Goal: Information Seeking & Learning: Understand process/instructions

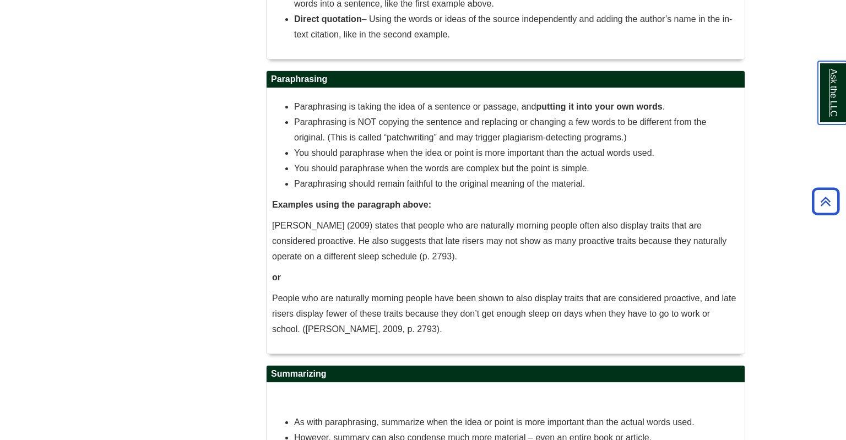
scroll to position [813, 0]
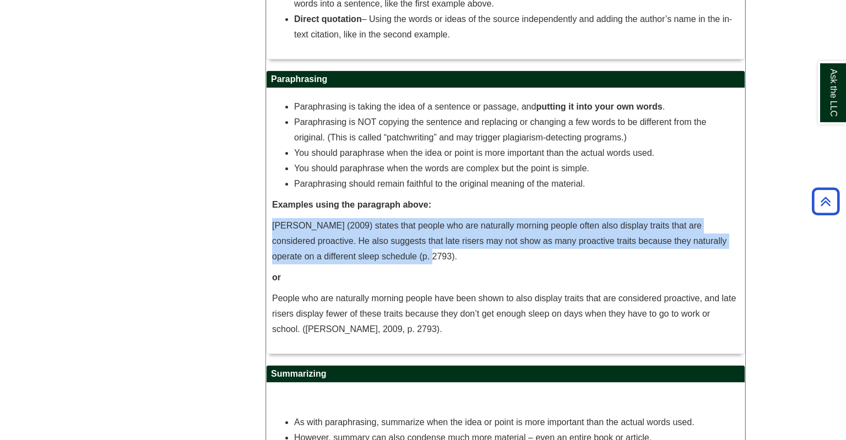
drag, startPoint x: 409, startPoint y: 263, endPoint x: 271, endPoint y: 226, distance: 143.1
click at [271, 226] on div "Paraphrasing is taking the idea of a sentence or passage, and putting it into y…" at bounding box center [506, 221] width 478 height 266
copy p "[PERSON_NAME] (2009) states that people who are naturally morning people often …"
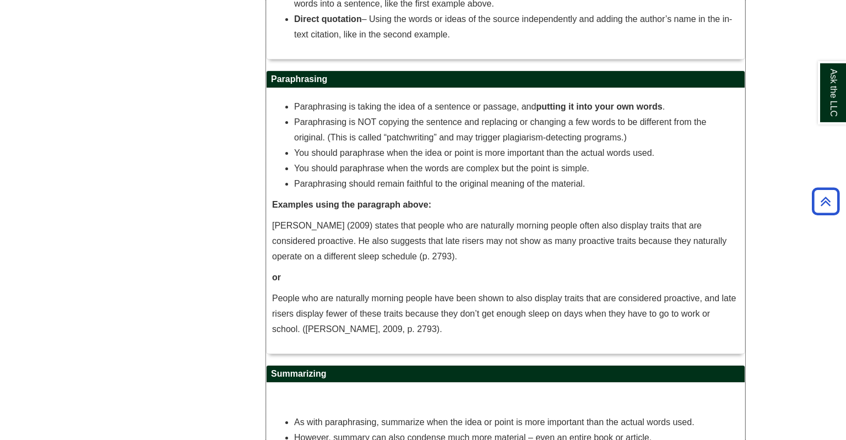
click at [305, 323] on p "People who are naturally morning people have been shown to also display traits …" at bounding box center [505, 314] width 467 height 46
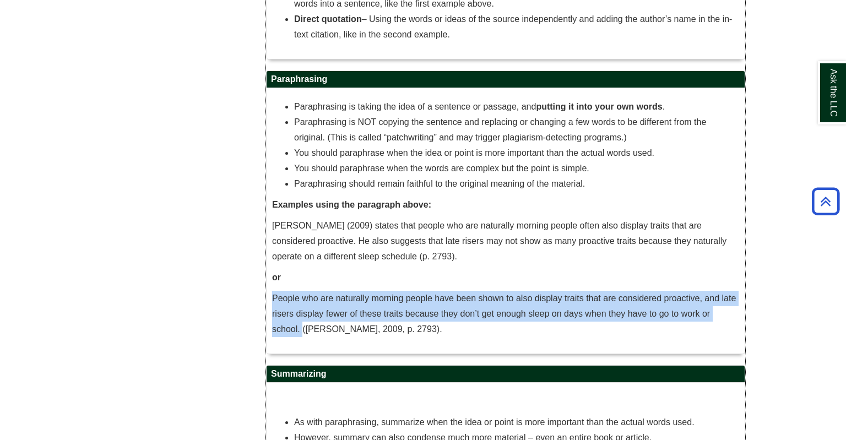
drag, startPoint x: 272, startPoint y: 300, endPoint x: 301, endPoint y: 338, distance: 47.9
click at [301, 337] on p "People who are naturally morning people have been shown to also display traits …" at bounding box center [505, 314] width 467 height 46
copy p "People who are naturally morning people have been shown to also display traits …"
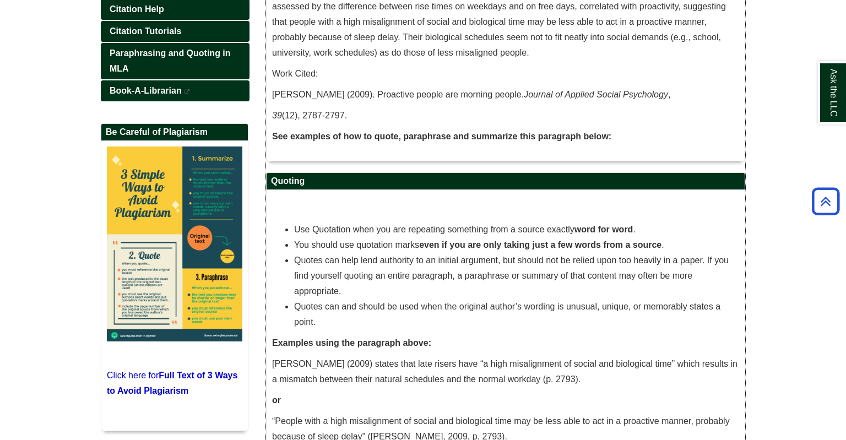
scroll to position [229, 0]
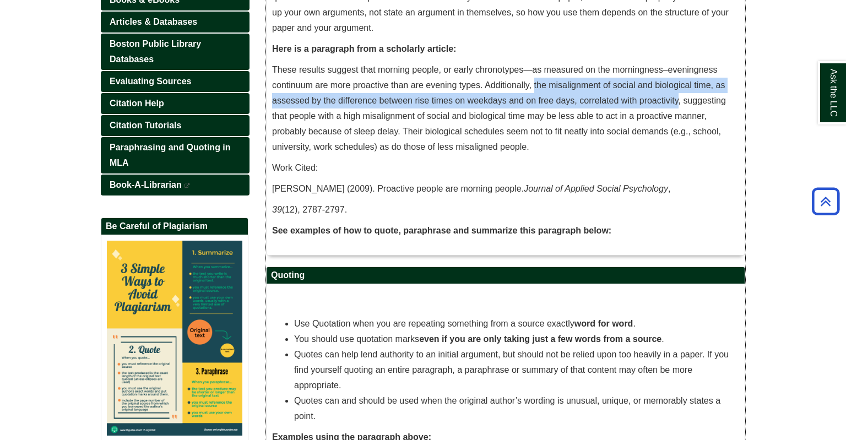
drag, startPoint x: 677, startPoint y: 99, endPoint x: 535, endPoint y: 85, distance: 142.3
click at [535, 85] on p "These results suggest that morning people, or early chronotypes—as measured on …" at bounding box center [505, 108] width 467 height 93
copy p "the misalignment of social and biological time, as assessed by the difference b…"
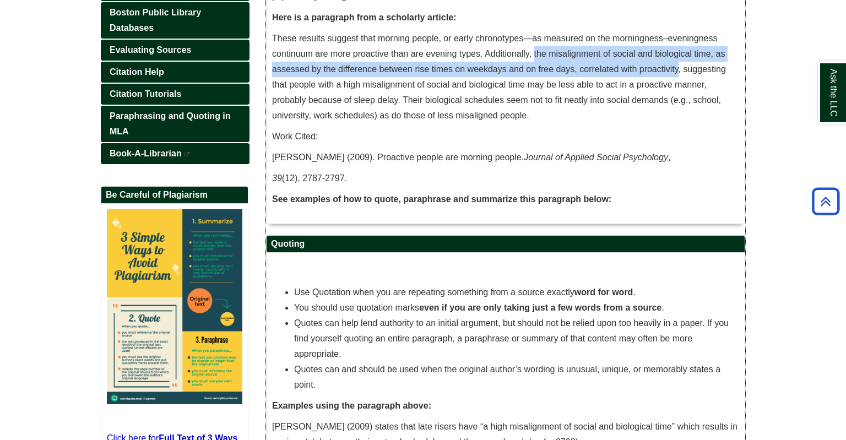
scroll to position [273, 0]
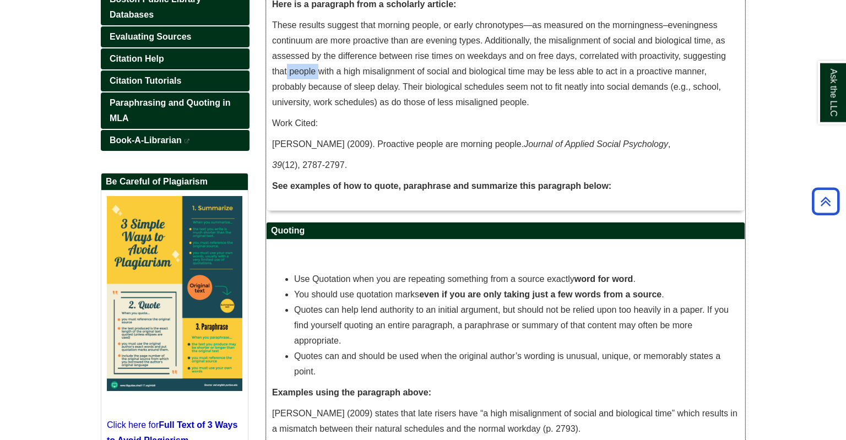
drag, startPoint x: 288, startPoint y: 73, endPoint x: 320, endPoint y: 75, distance: 32.6
click at [320, 75] on p "These results suggest that morning people, or early chronotypes—as measured on …" at bounding box center [505, 64] width 467 height 93
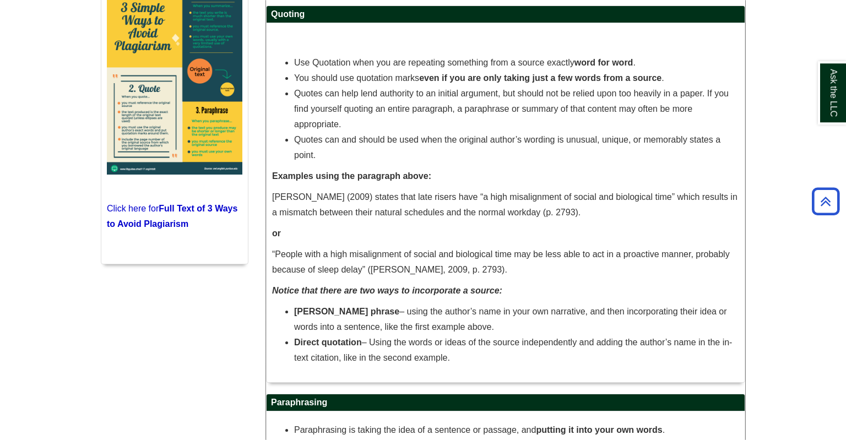
scroll to position [491, 0]
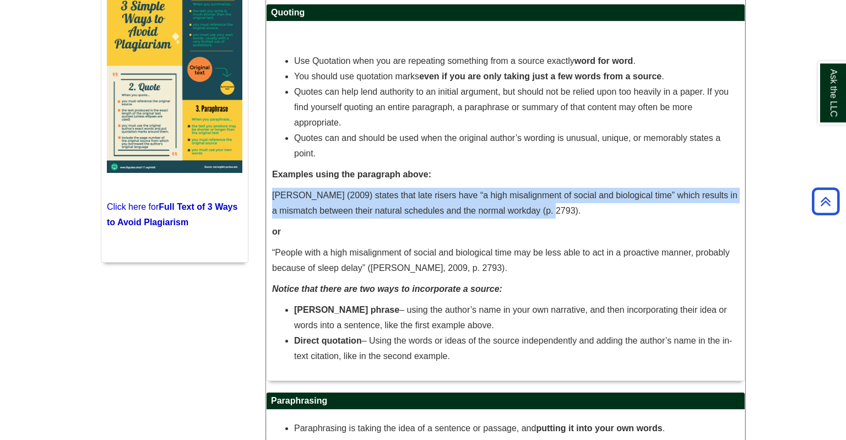
drag, startPoint x: 598, startPoint y: 208, endPoint x: 272, endPoint y: 194, distance: 327.0
click at [272, 194] on div "Use Quotation when you are repeating something from a source exactly word for w…" at bounding box center [506, 200] width 478 height 359
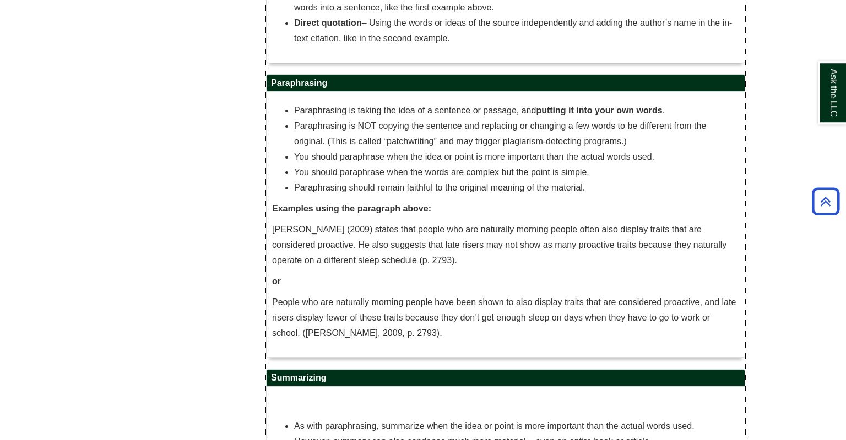
scroll to position [840, 0]
